Goal: Task Accomplishment & Management: Manage account settings

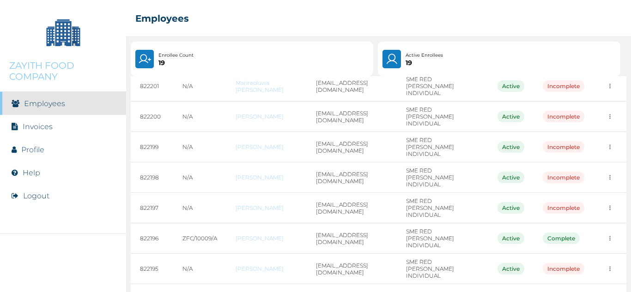
scroll to position [163, 0]
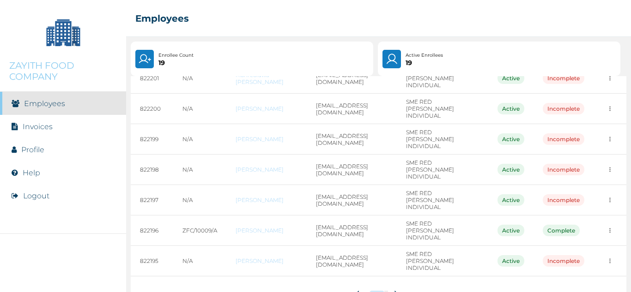
click at [384, 291] on button "2" at bounding box center [386, 294] width 4 height 7
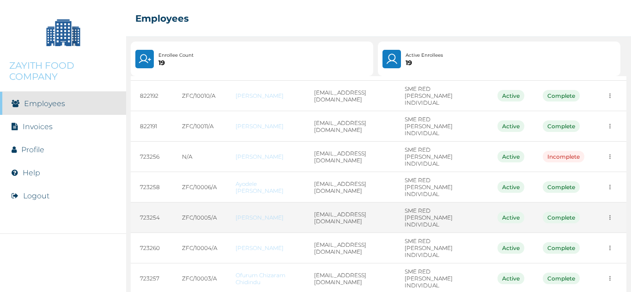
scroll to position [160, 0]
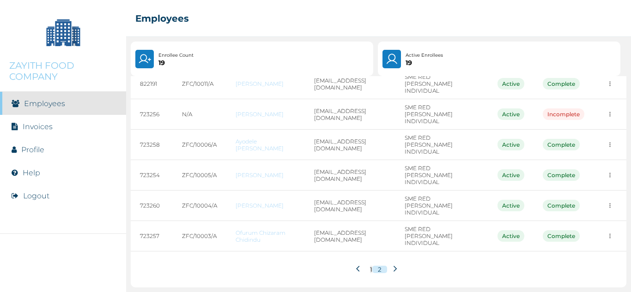
click at [356, 272] on icon at bounding box center [359, 269] width 7 height 7
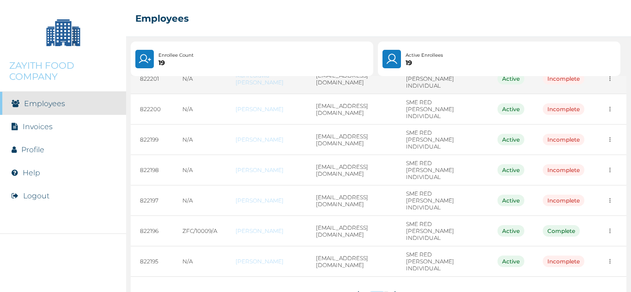
scroll to position [163, 0]
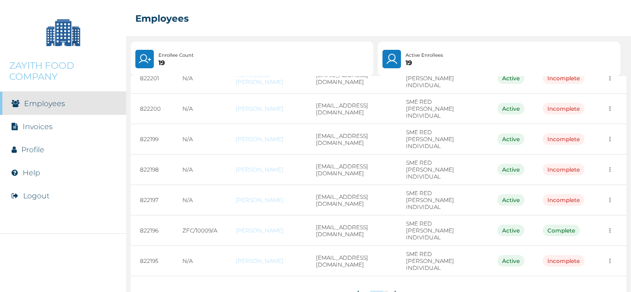
click at [384, 291] on button "2" at bounding box center [386, 294] width 4 height 7
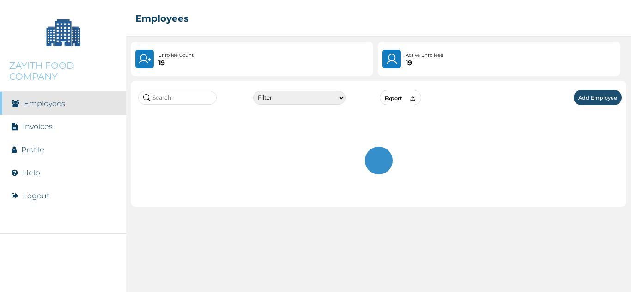
scroll to position [0, 0]
click at [383, 270] on div "Filter Active Suspended Deactivated Export Add Employee" at bounding box center [378, 184] width 505 height 216
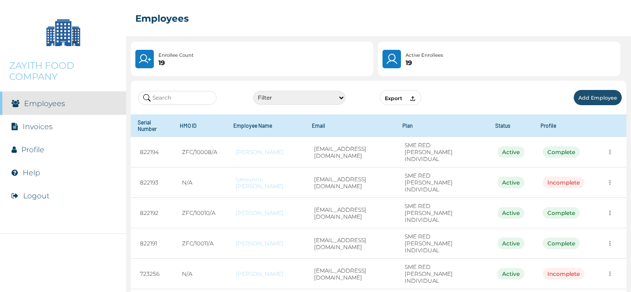
click at [189, 100] on input "text" at bounding box center [177, 98] width 79 height 14
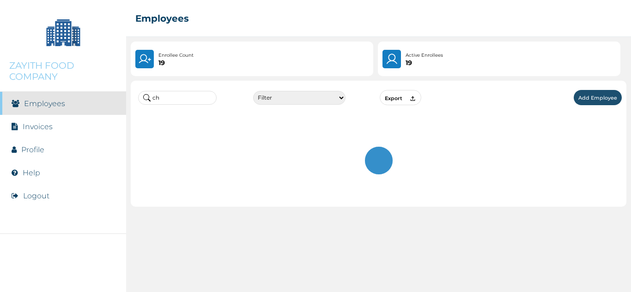
type input "c"
type input "u"
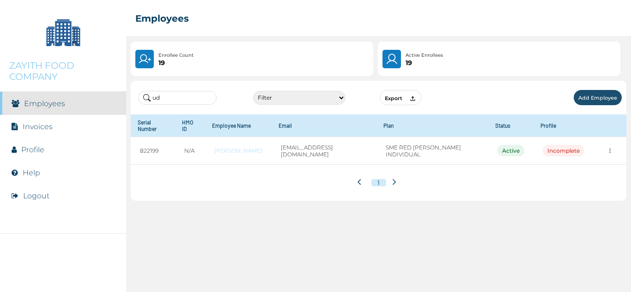
type input "u"
type input "h"
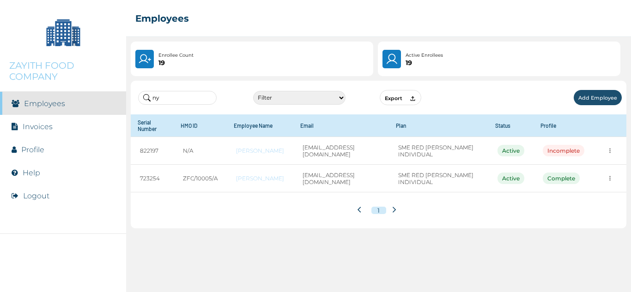
type input "n"
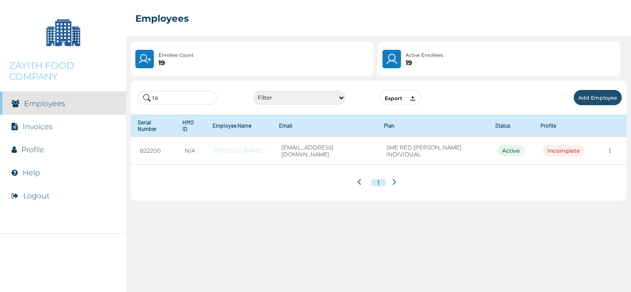
type input "t"
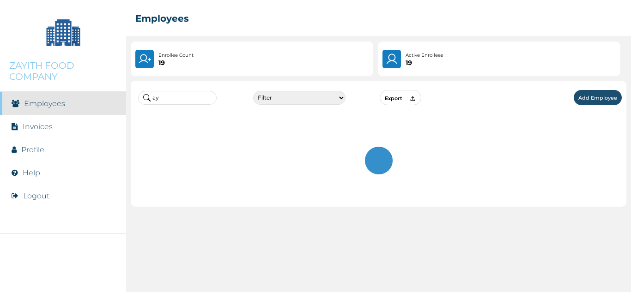
type input "a"
type input "k"
type input "a"
type input "p"
type input "z"
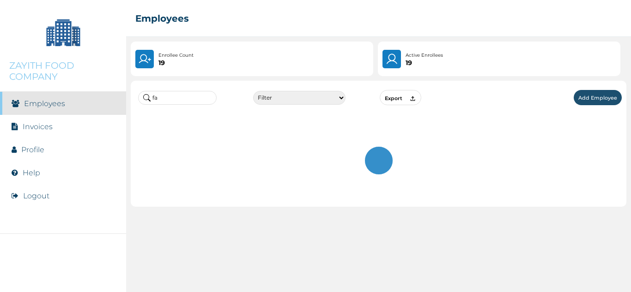
type input "f"
type input "u"
type input "c"
type input "t"
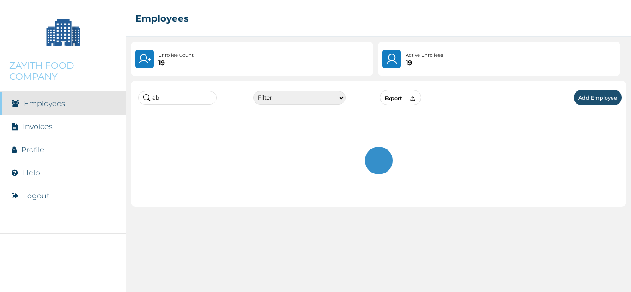
type input "a"
type input "o"
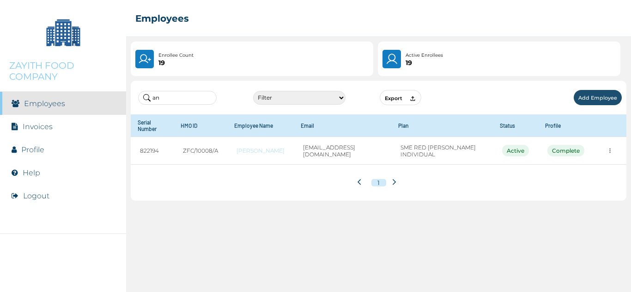
type input "a"
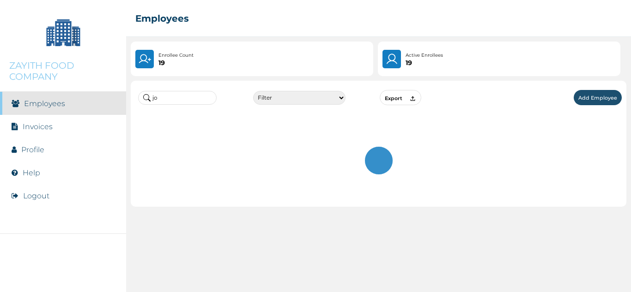
type input "j"
type input "k"
type input "a"
type input "m"
type input "p"
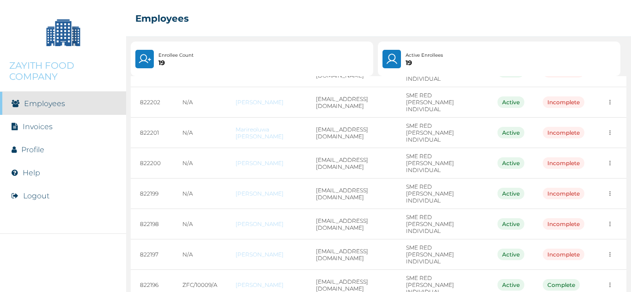
scroll to position [122, 0]
